Goal: Task Accomplishment & Management: Complete application form

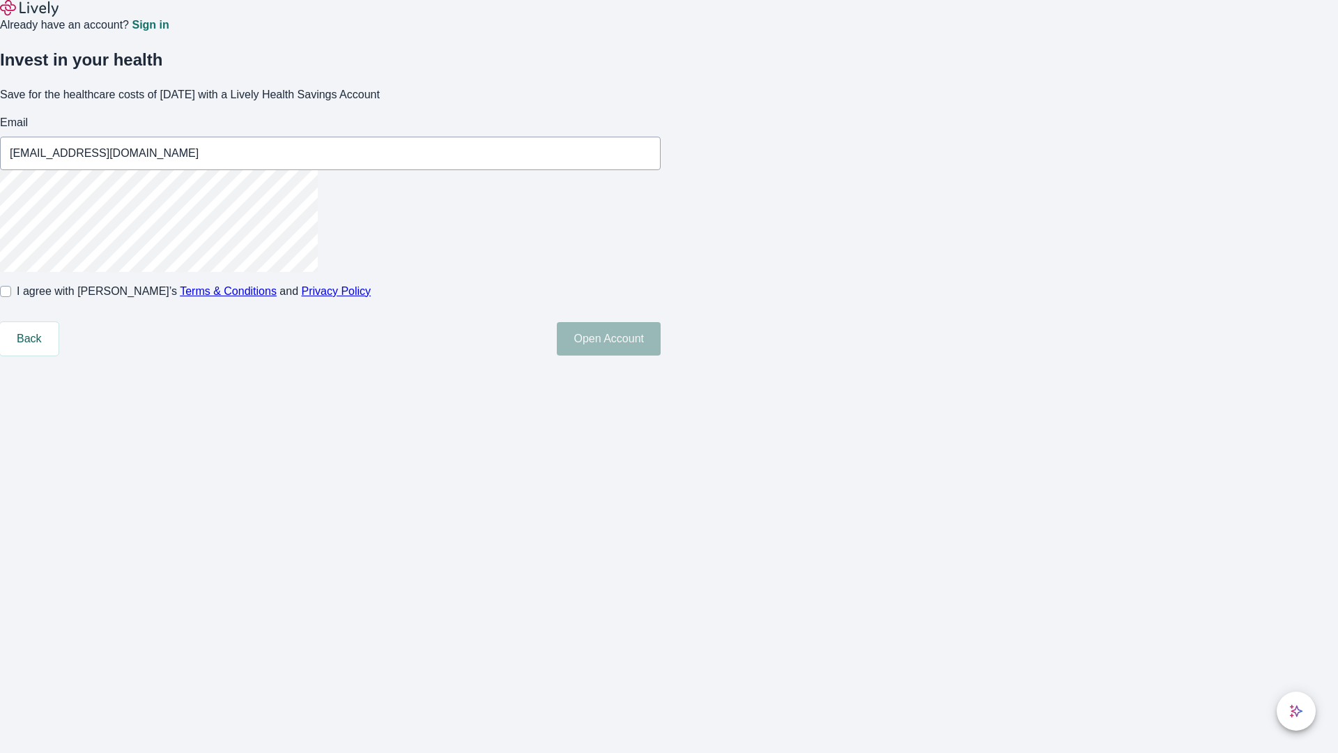
click at [11, 297] on input "I agree with Lively’s Terms & Conditions and Privacy Policy" at bounding box center [5, 291] width 11 height 11
checkbox input "true"
click at [661, 355] on button "Open Account" at bounding box center [609, 338] width 104 height 33
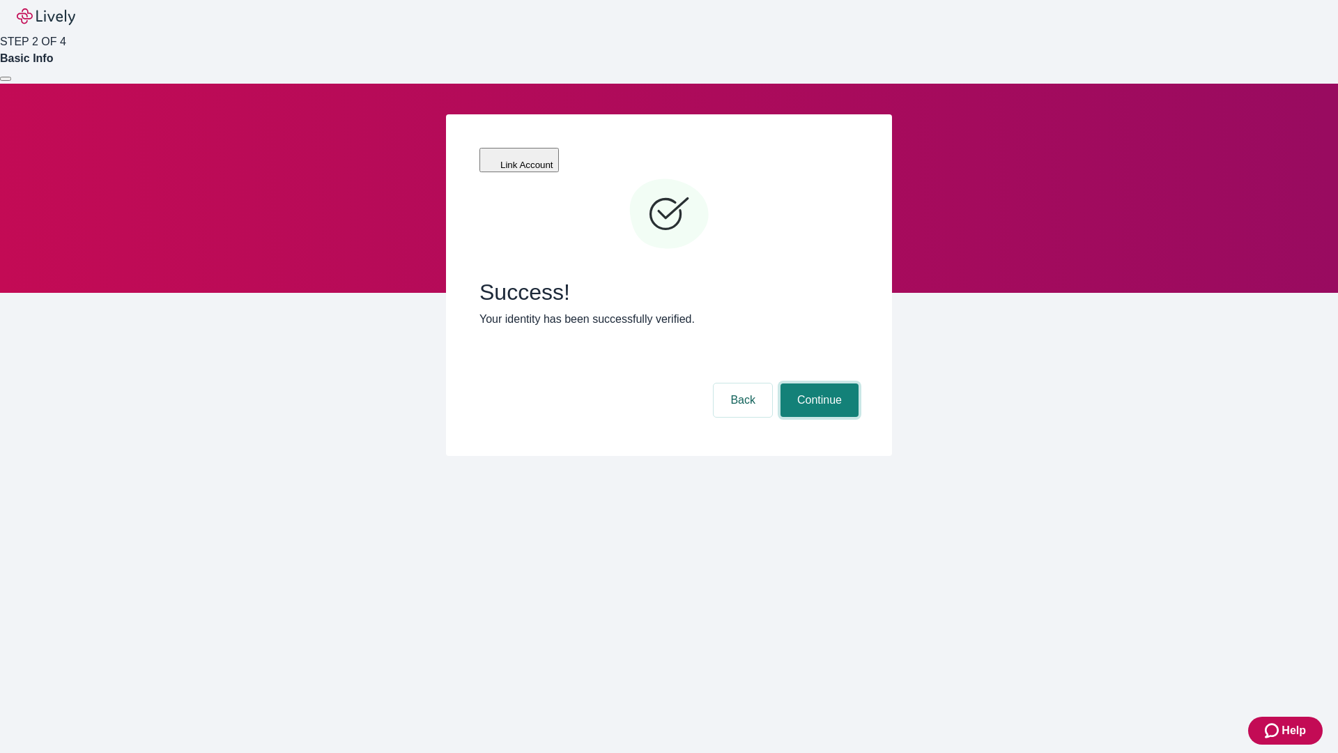
click at [818, 383] on button "Continue" at bounding box center [820, 399] width 78 height 33
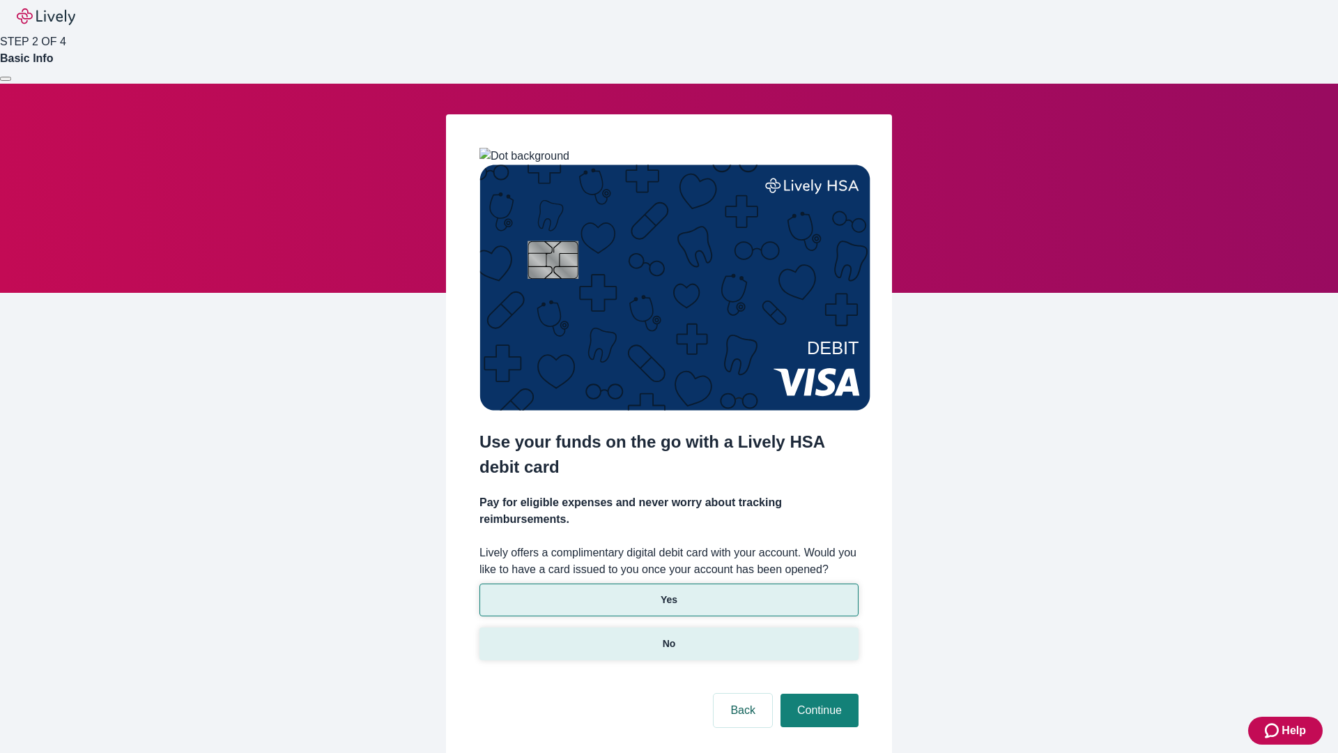
click at [668, 636] on p "No" at bounding box center [669, 643] width 13 height 15
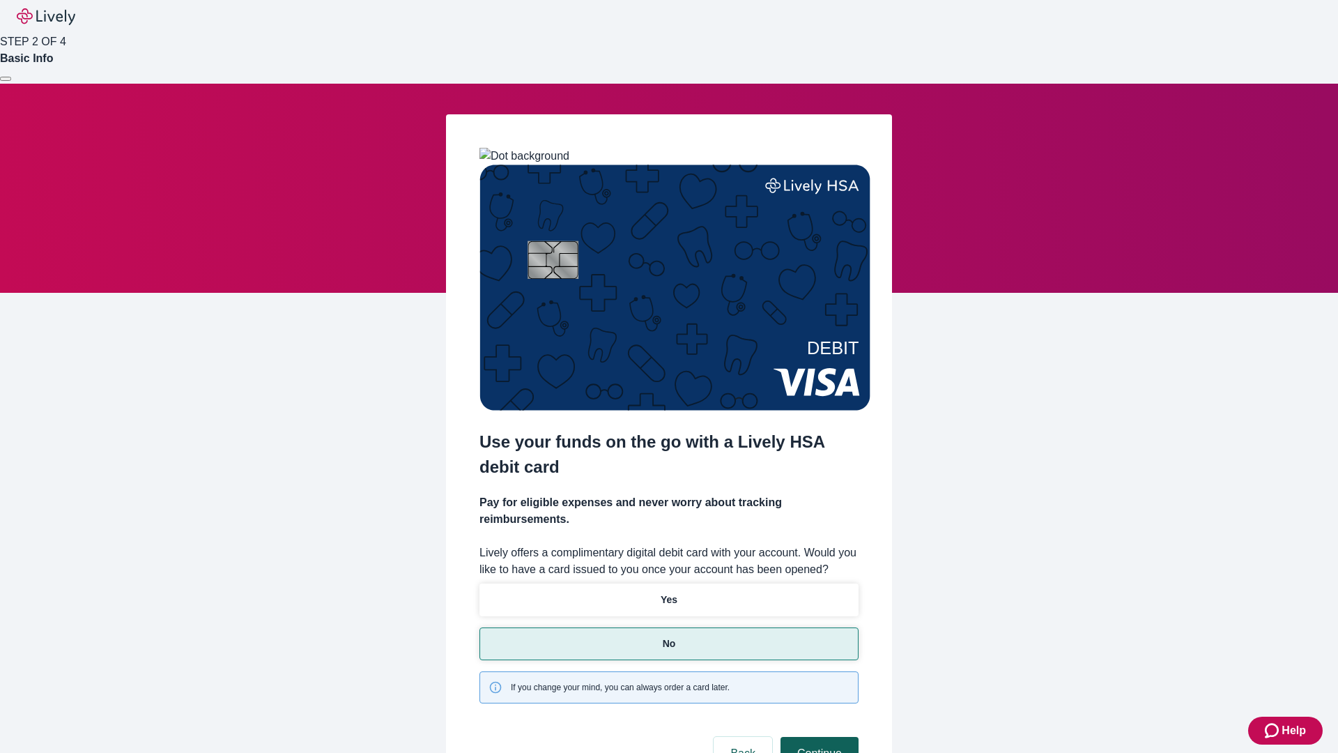
click at [818, 737] on button "Continue" at bounding box center [820, 753] width 78 height 33
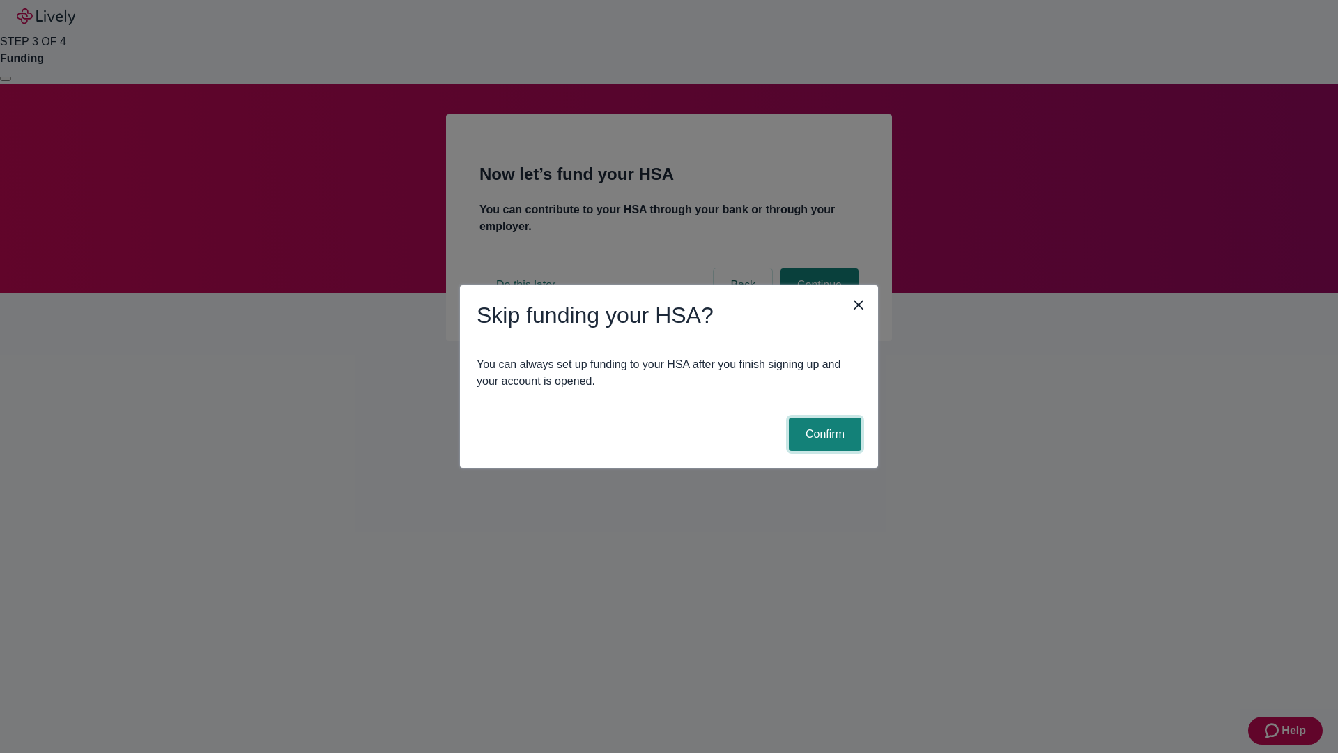
click at [823, 434] on button "Confirm" at bounding box center [825, 433] width 72 height 33
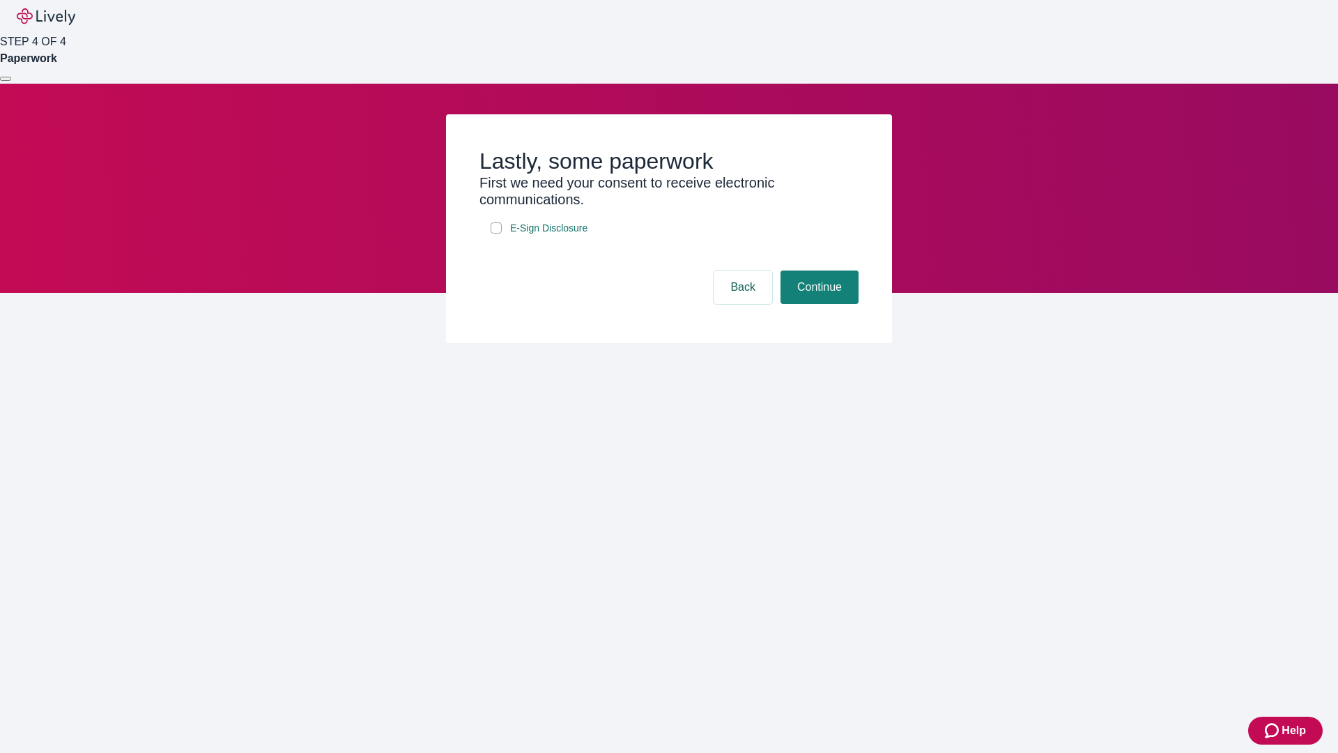
click at [496, 233] on input "E-Sign Disclosure" at bounding box center [496, 227] width 11 height 11
checkbox input "true"
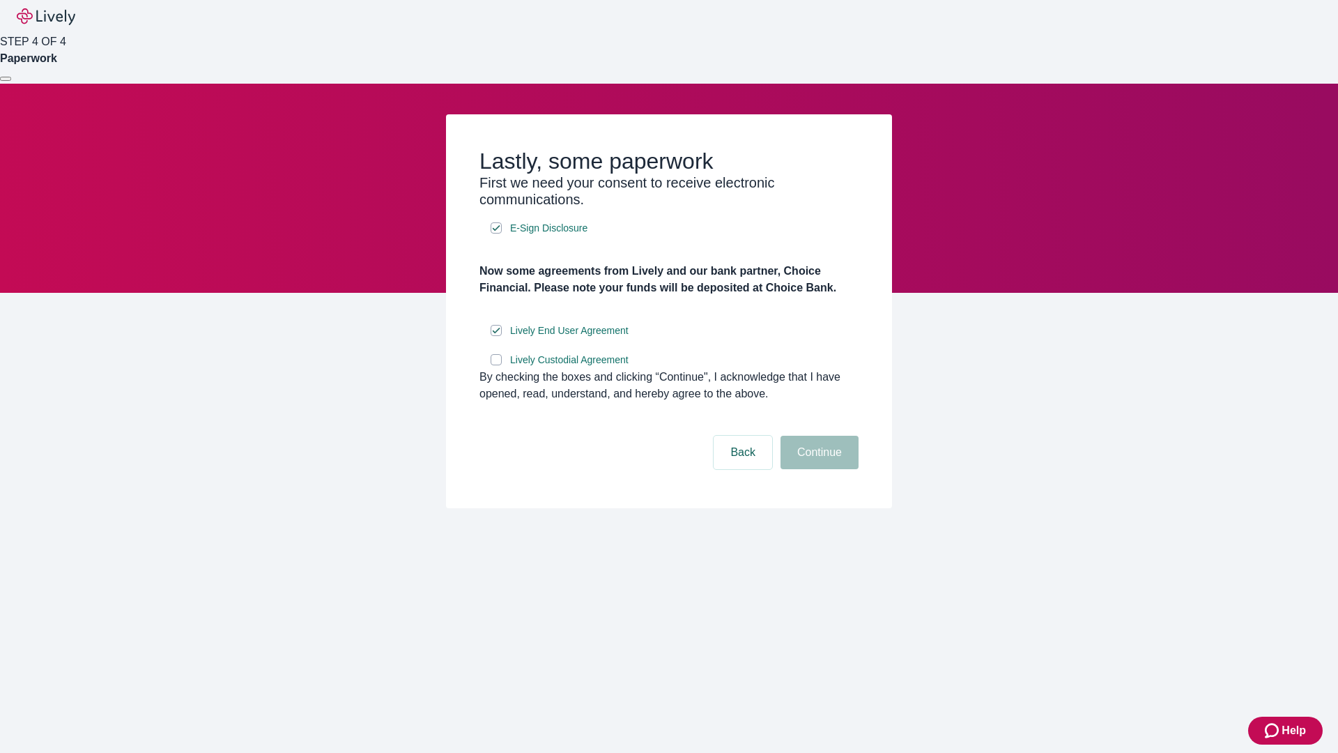
click at [496, 365] on input "Lively Custodial Agreement" at bounding box center [496, 359] width 11 height 11
checkbox input "true"
click at [818, 469] on button "Continue" at bounding box center [820, 452] width 78 height 33
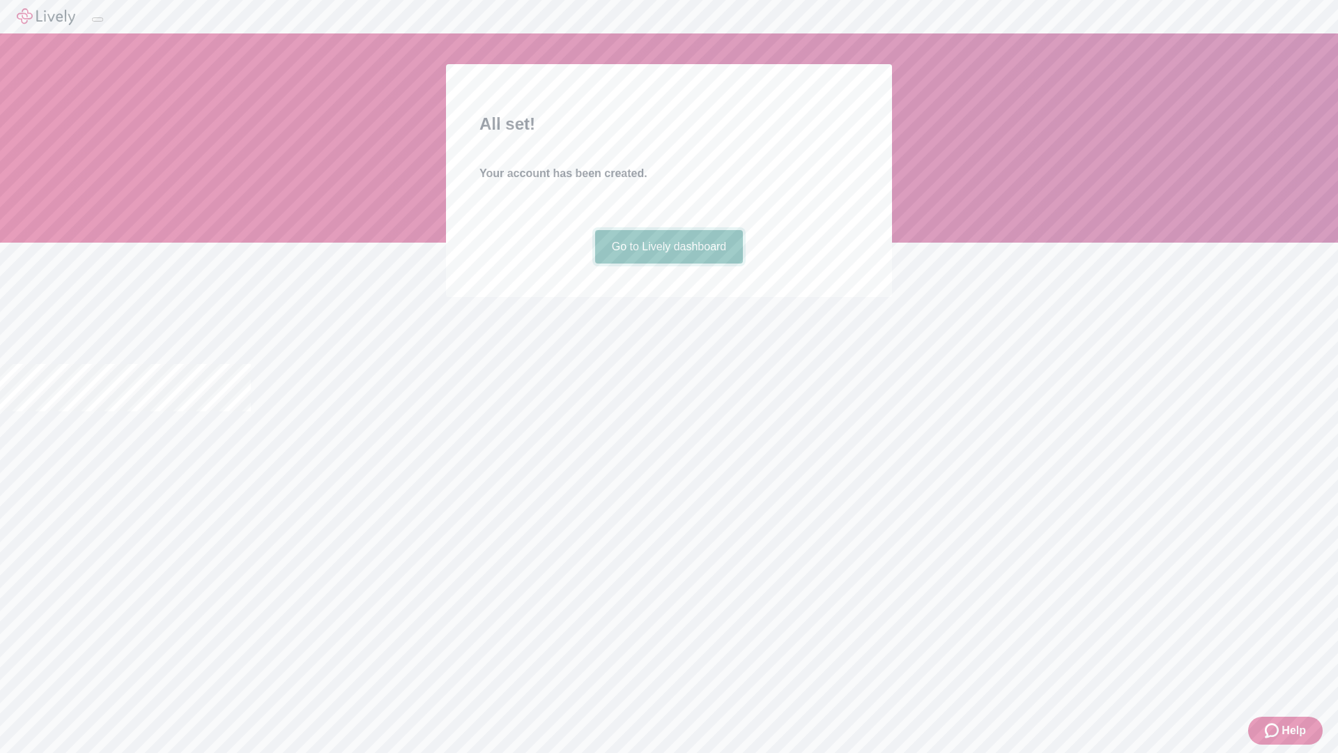
click at [668, 263] on link "Go to Lively dashboard" at bounding box center [669, 246] width 148 height 33
